Goal: Task Accomplishment & Management: Complete application form

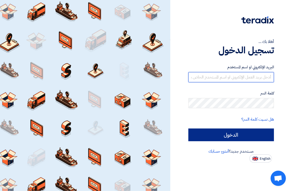
type input "[EMAIL_ADDRESS][DOMAIN_NAME]"
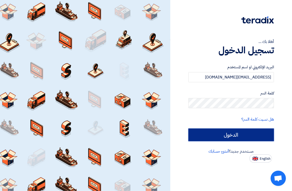
click at [236, 132] on input "الدخول" at bounding box center [231, 135] width 86 height 13
type input "Sign in"
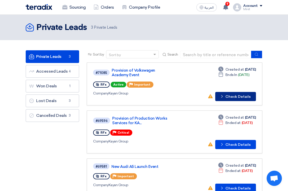
click at [236, 96] on button "Check details Check Details" at bounding box center [235, 96] width 41 height 9
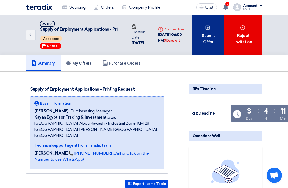
click at [217, 35] on div "Submit Offer" at bounding box center [208, 35] width 32 height 40
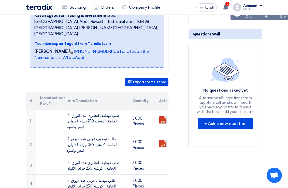
scroll to position [102, 0]
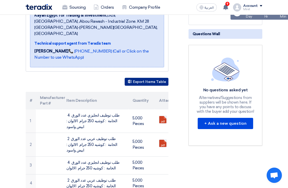
click at [153, 78] on button "Export Items Table" at bounding box center [147, 82] width 44 height 8
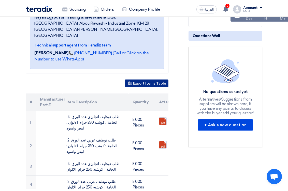
scroll to position [0, 0]
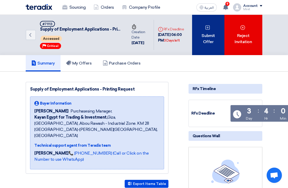
click at [208, 35] on div "Submit Offer" at bounding box center [208, 35] width 32 height 40
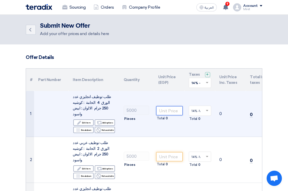
click at [163, 107] on input "number" at bounding box center [169, 110] width 26 height 9
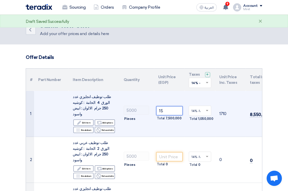
type input "1"
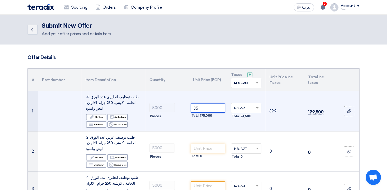
type input "3"
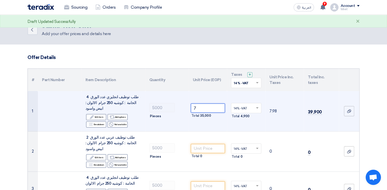
type input "7"
click at [292, 122] on td "7.98" at bounding box center [284, 111] width 38 height 40
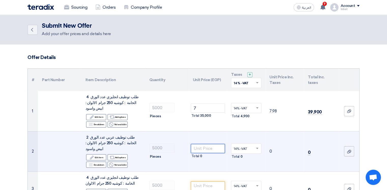
click at [196, 144] on input "number" at bounding box center [208, 148] width 34 height 9
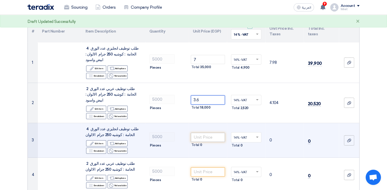
scroll to position [51, 0]
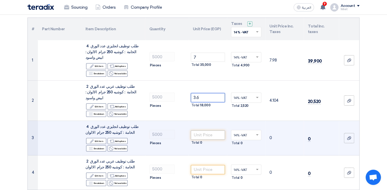
type input "3.6"
click at [212, 131] on input "number" at bounding box center [208, 135] width 34 height 9
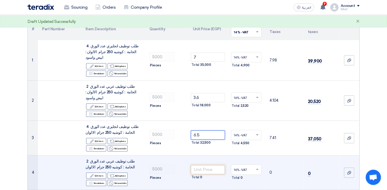
type input "6.5"
click at [200, 165] on input "number" at bounding box center [208, 169] width 34 height 9
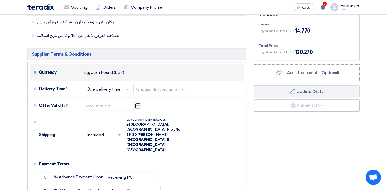
scroll to position [305, 0]
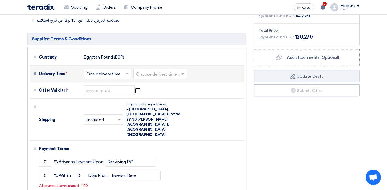
type input "4"
click at [183, 71] on span at bounding box center [183, 73] width 6 height 5
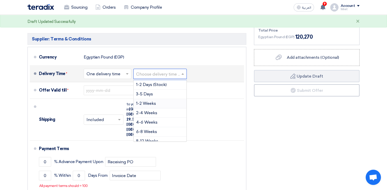
click at [167, 99] on div "1-2 Weeks" at bounding box center [160, 103] width 53 height 9
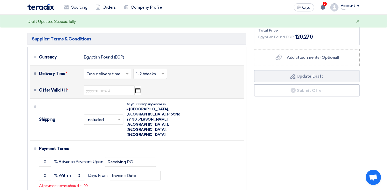
click at [139, 86] on icon "Pick a date" at bounding box center [137, 90] width 7 height 9
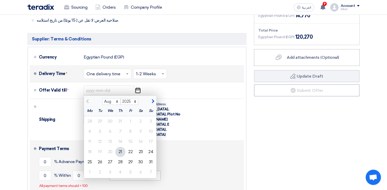
click at [150, 157] on div "31" at bounding box center [151, 162] width 10 height 10
type input "8/31/2025"
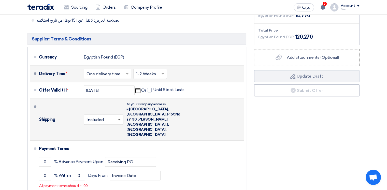
click at [119, 119] on span at bounding box center [119, 120] width 3 height 2
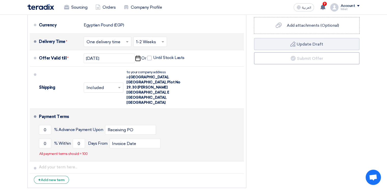
scroll to position [356, 0]
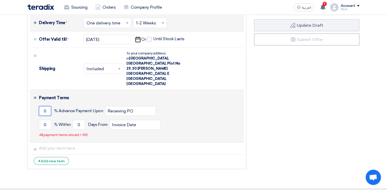
click at [44, 106] on input "0" at bounding box center [45, 111] width 12 height 10
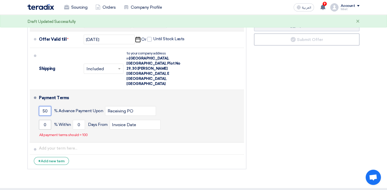
type input "50"
drag, startPoint x: 48, startPoint y: 99, endPoint x: 41, endPoint y: 99, distance: 6.4
click at [41, 120] on input "0" at bounding box center [45, 125] width 12 height 10
type input "50"
drag, startPoint x: 81, startPoint y: 97, endPoint x: 76, endPoint y: 97, distance: 5.6
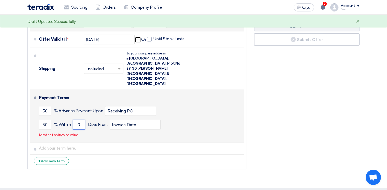
click at [76, 120] on input "0" at bounding box center [79, 125] width 12 height 10
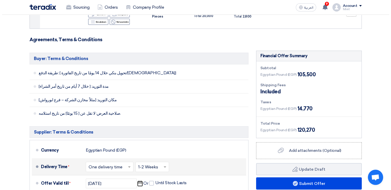
scroll to position [255, 0]
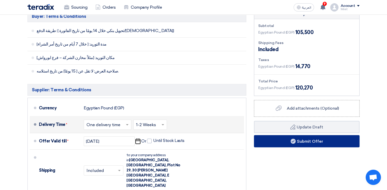
type input "5"
click at [292, 135] on button "Submit Offer" at bounding box center [307, 141] width 106 height 12
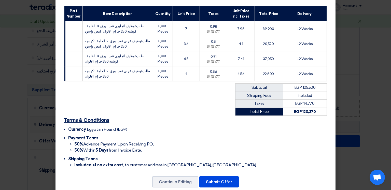
scroll to position [87, 0]
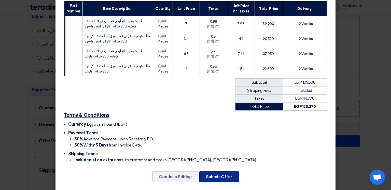
click at [216, 172] on button "Submit Offer" at bounding box center [218, 176] width 39 height 11
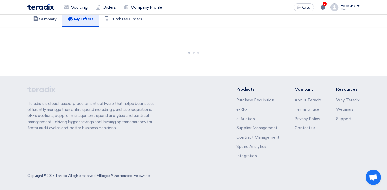
scroll to position [355, 0]
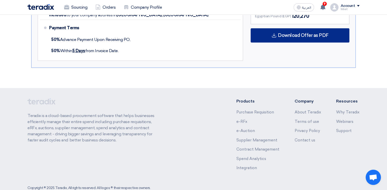
click at [292, 33] on span "Download Offer as PDF" at bounding box center [303, 35] width 51 height 5
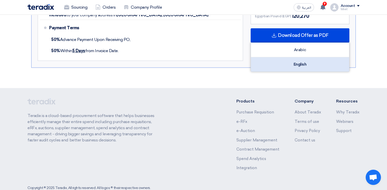
click at [292, 57] on div "English" at bounding box center [300, 64] width 98 height 14
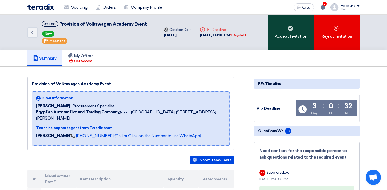
click at [292, 43] on div "Accept Invitation" at bounding box center [291, 32] width 46 height 35
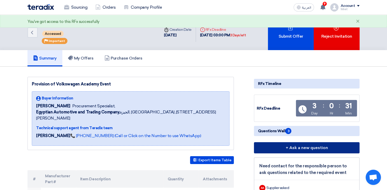
click at [306, 146] on button "+ Ask a new question" at bounding box center [307, 147] width 106 height 11
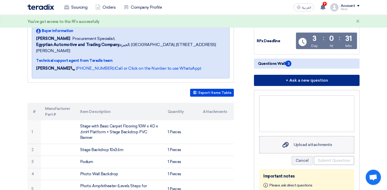
scroll to position [76, 0]
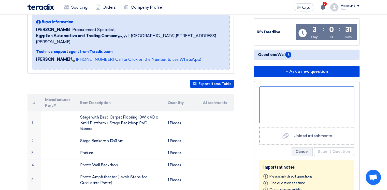
click at [287, 110] on div at bounding box center [306, 105] width 95 height 37
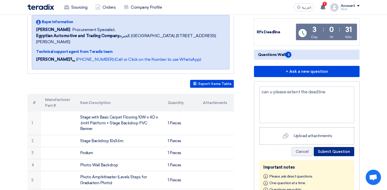
click at [328, 152] on button "Submit Question" at bounding box center [334, 151] width 40 height 9
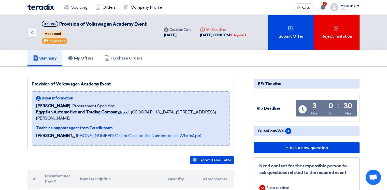
scroll to position [0, 0]
